Goal: Task Accomplishment & Management: Manage account settings

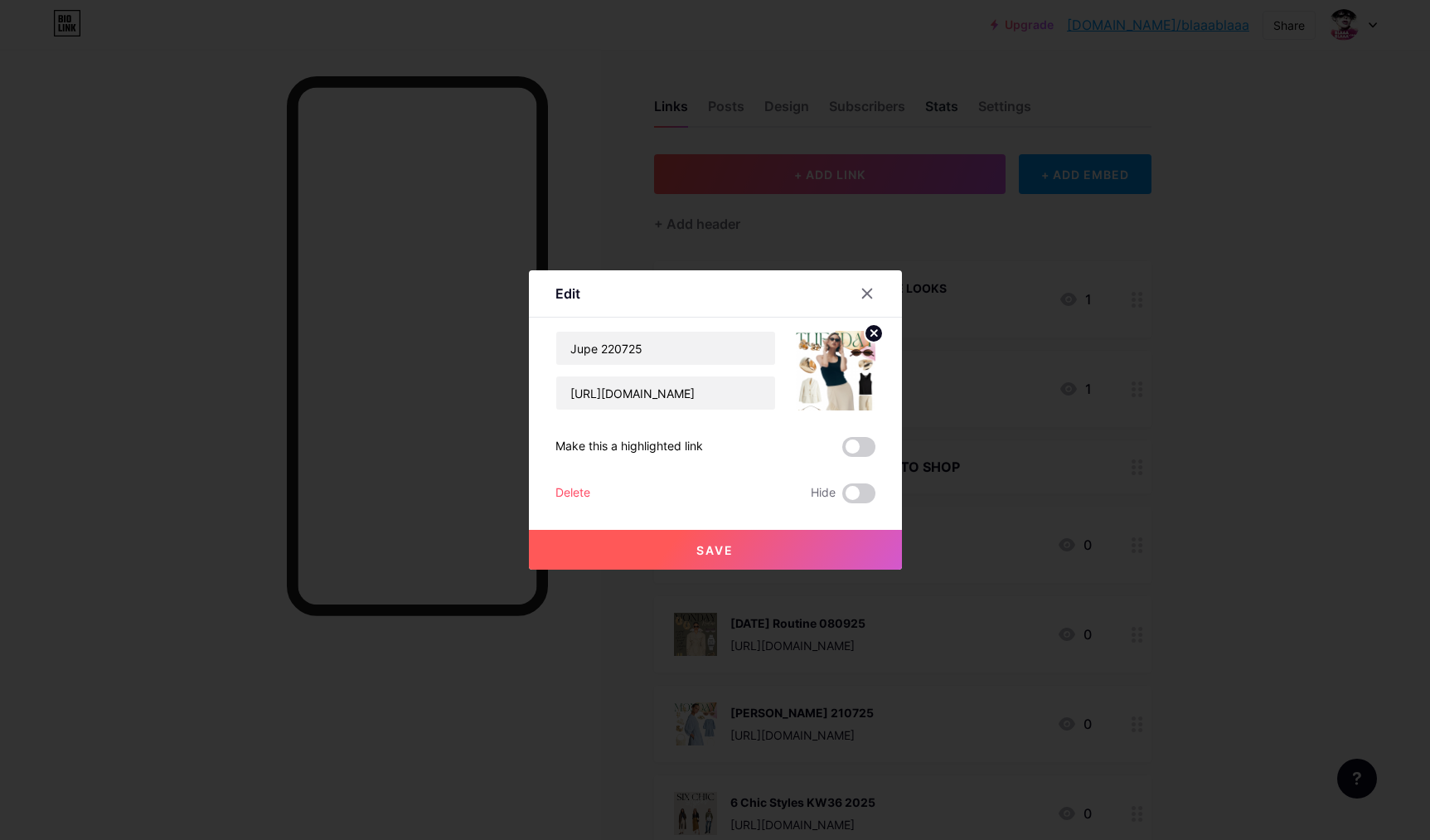
click at [938, 132] on div at bounding box center [715, 420] width 1430 height 840
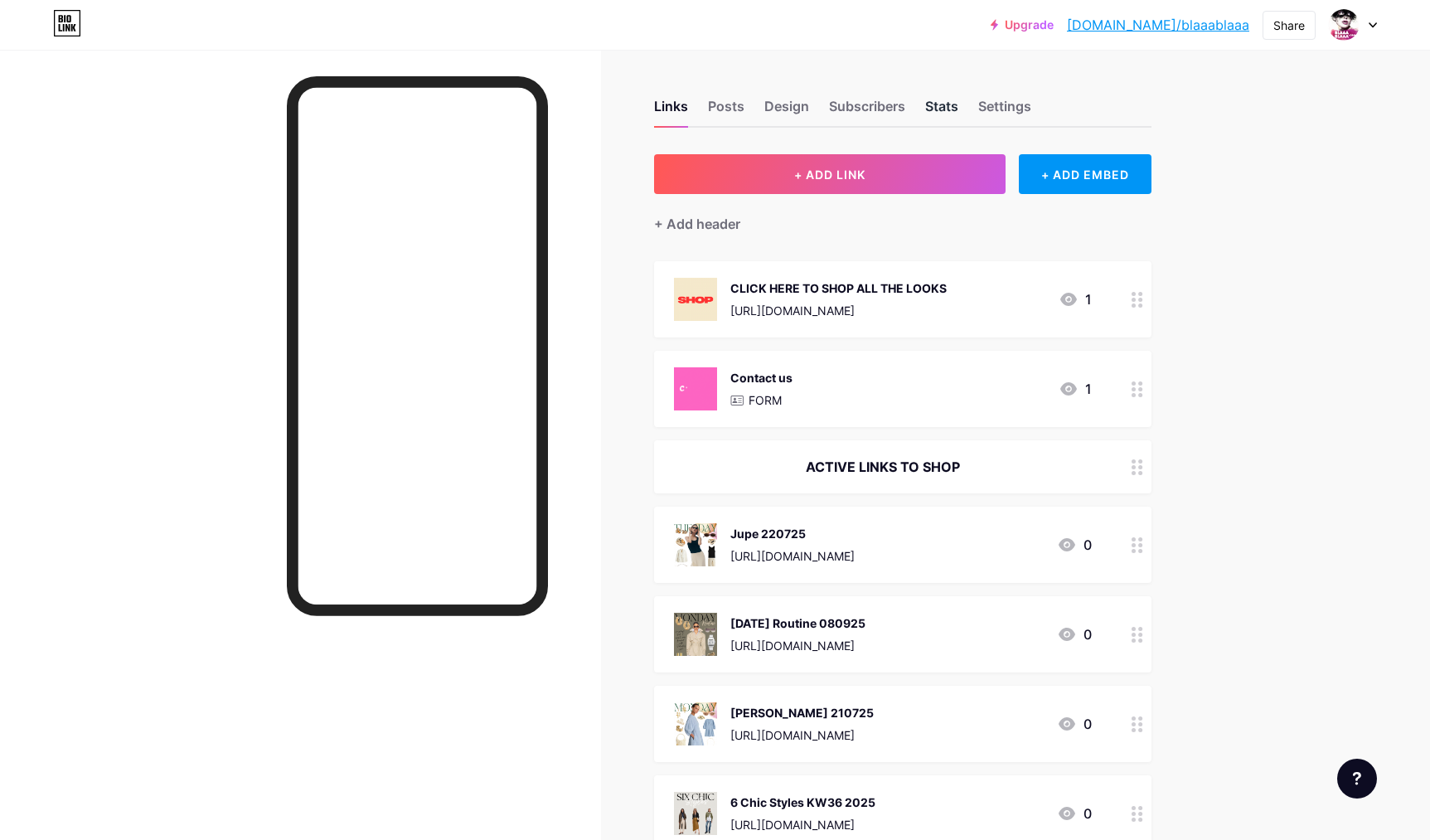
click at [944, 107] on div "Stats" at bounding box center [942, 111] width 33 height 30
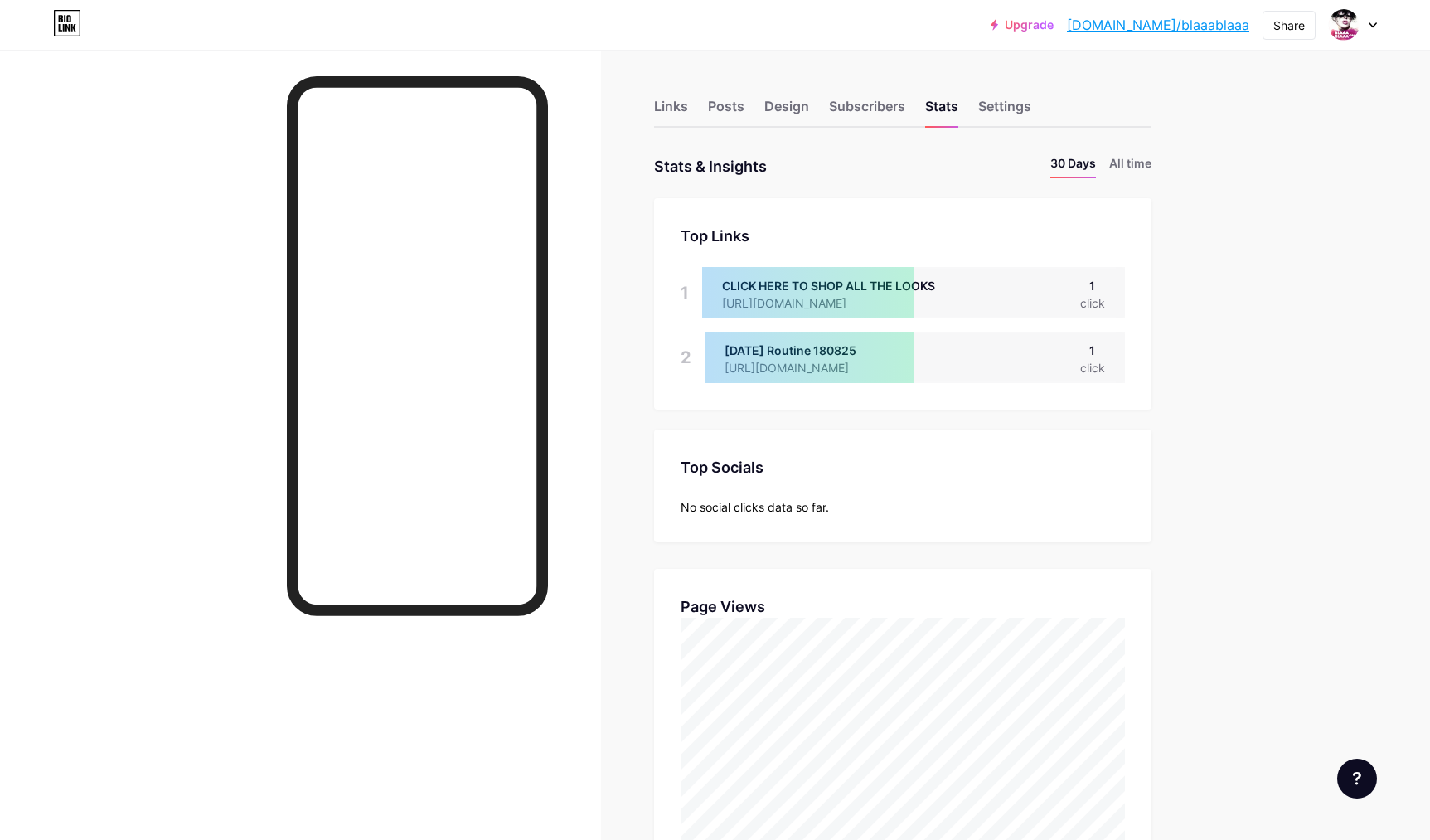
scroll to position [840, 1430]
click at [671, 117] on div "Links" at bounding box center [671, 111] width 34 height 30
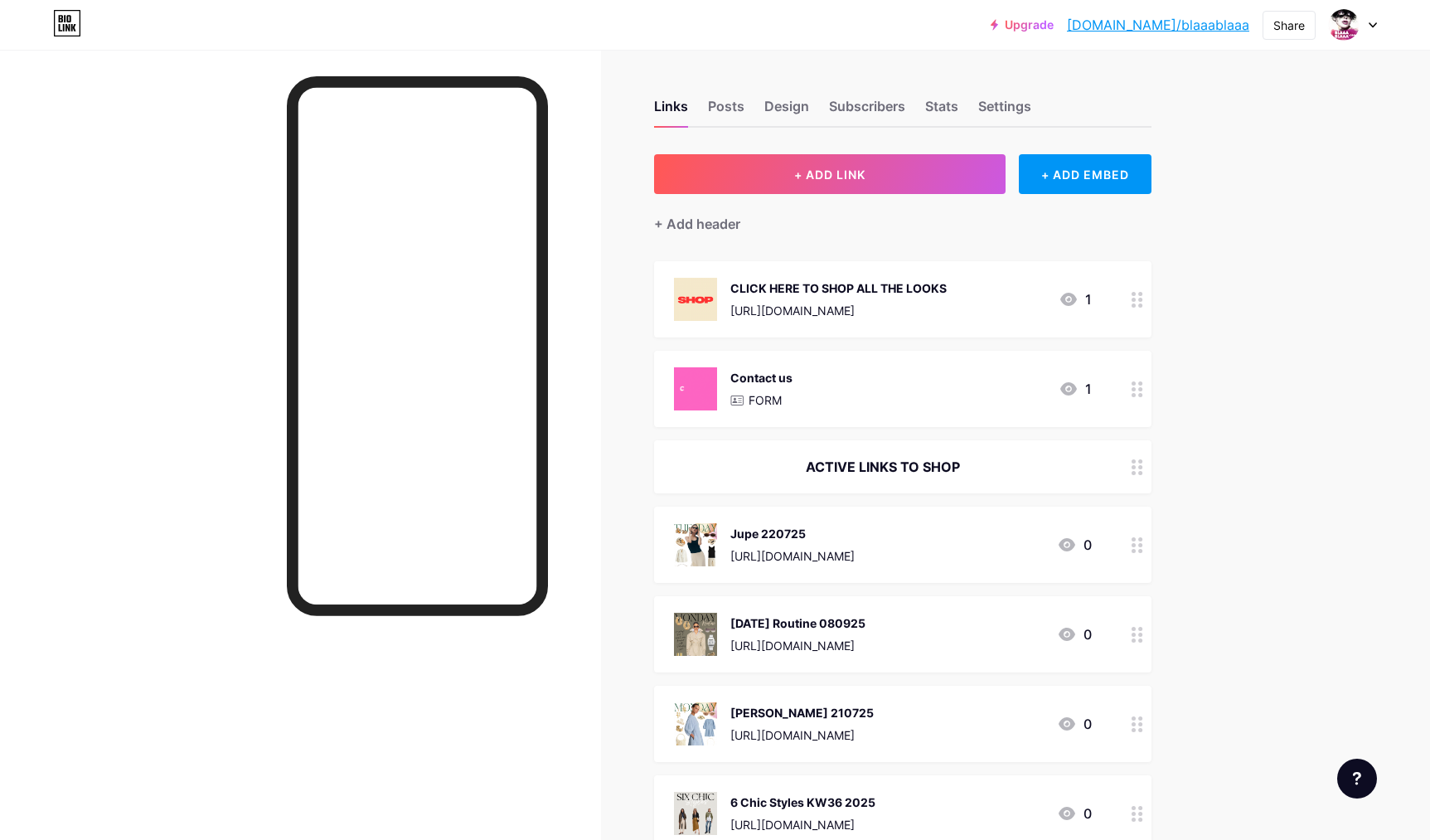
click at [750, 529] on div "Jupe 220725" at bounding box center [792, 534] width 124 height 18
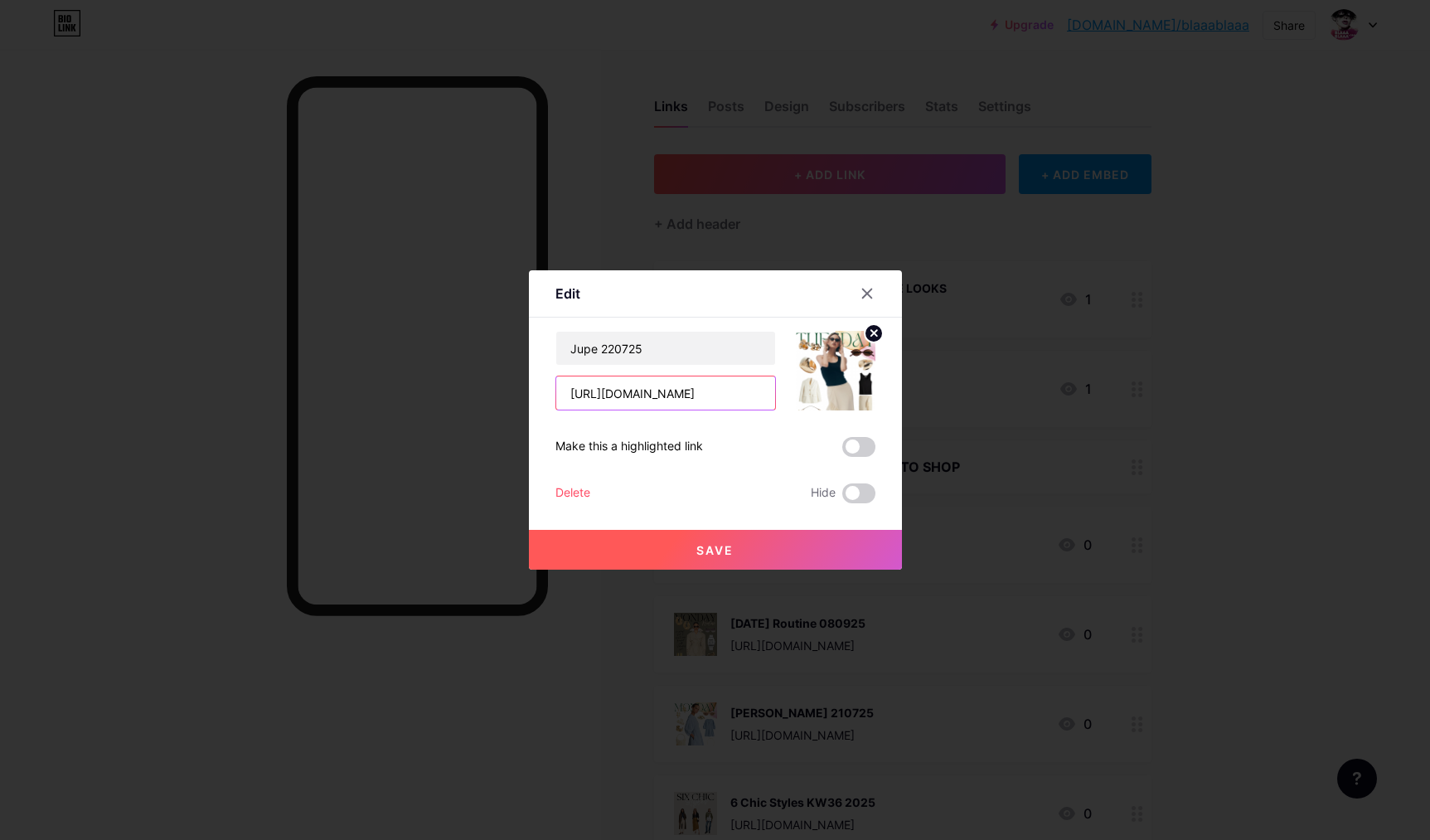
drag, startPoint x: 708, startPoint y: 400, endPoint x: 584, endPoint y: 360, distance: 130.3
click at [584, 376] on input "[URL][DOMAIN_NAME]" at bounding box center [665, 393] width 219 height 33
drag, startPoint x: 674, startPoint y: 357, endPoint x: 532, endPoint y: 306, distance: 150.9
click at [556, 332] on input "Jupe 220725" at bounding box center [665, 348] width 219 height 33
click at [573, 164] on div at bounding box center [715, 420] width 1430 height 840
